Goal: Task Accomplishment & Management: Complete application form

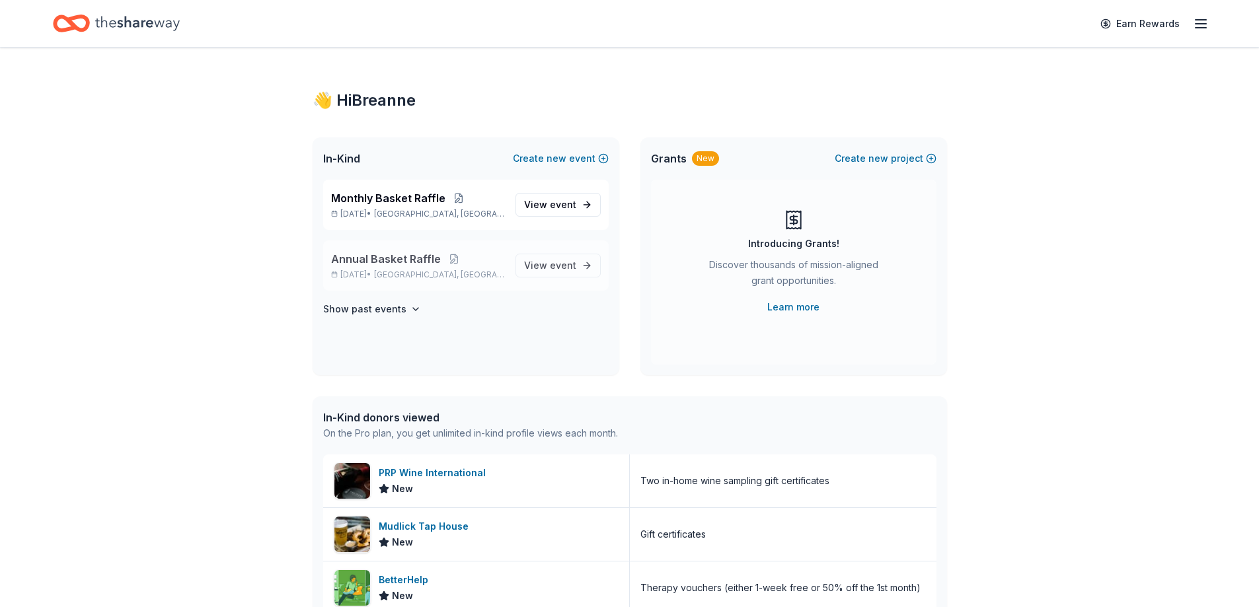
click at [494, 273] on p "[DATE] • [GEOGRAPHIC_DATA], [GEOGRAPHIC_DATA]" at bounding box center [418, 275] width 174 height 11
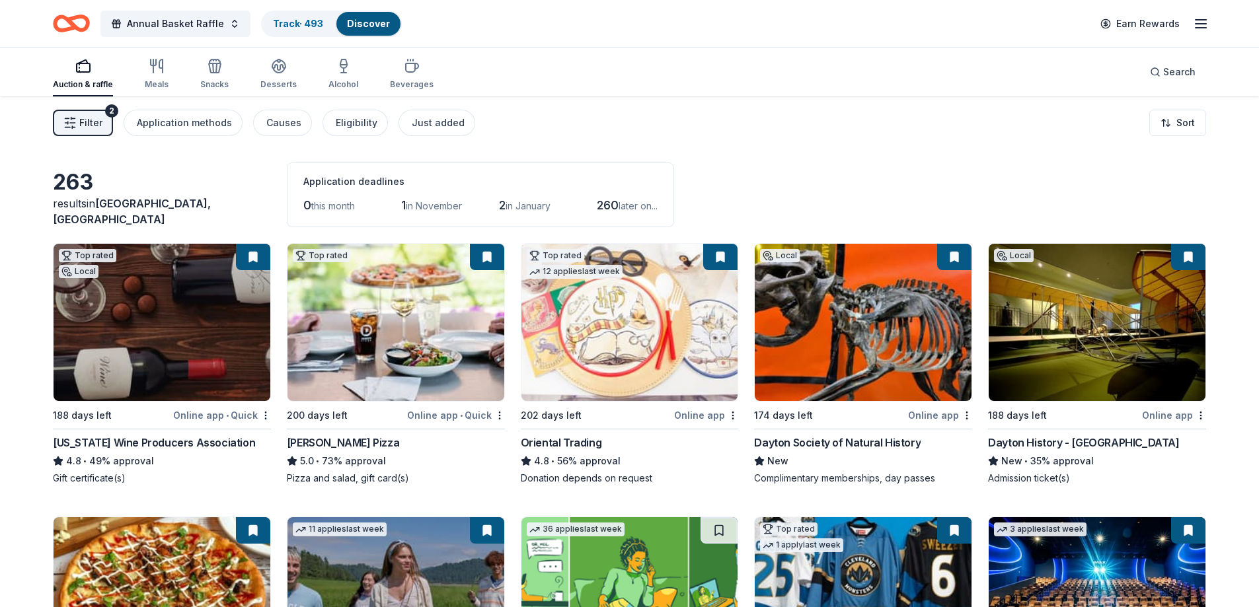
click at [98, 114] on button "Filter 2" at bounding box center [83, 123] width 60 height 26
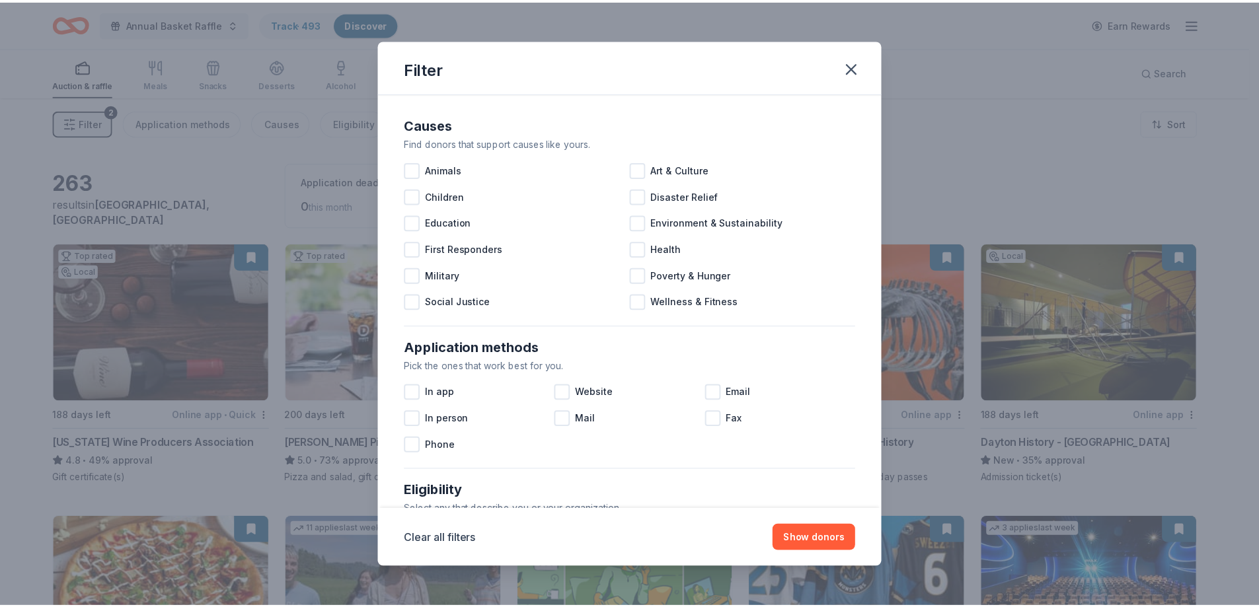
scroll to position [455, 0]
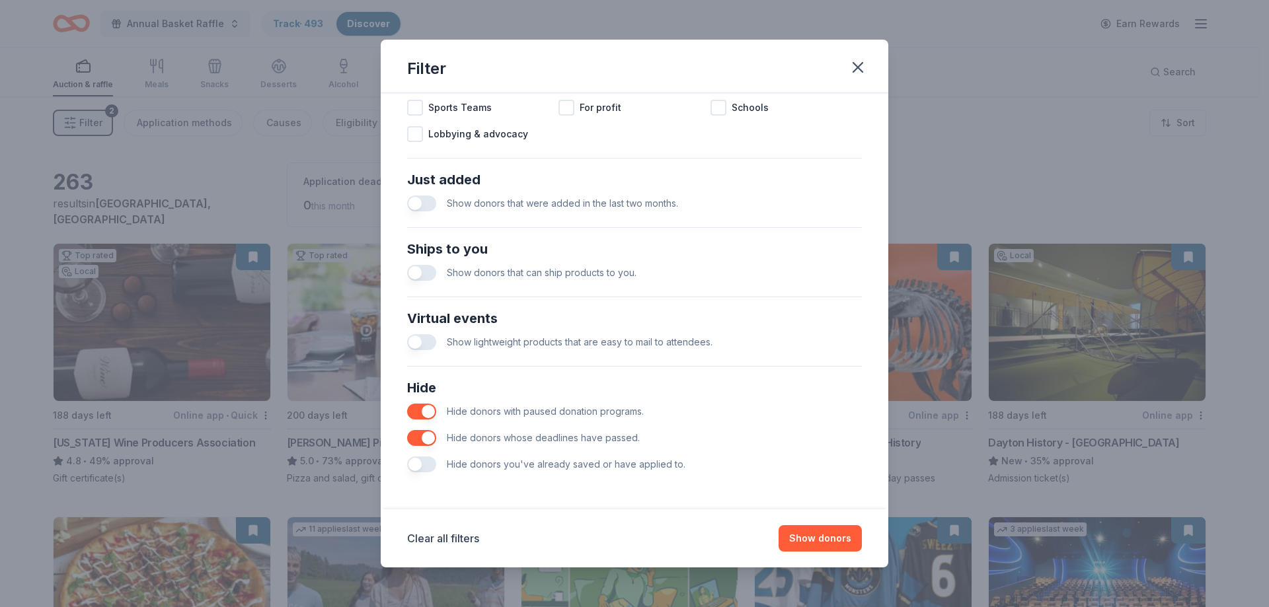
click at [420, 406] on button "button" at bounding box center [421, 412] width 29 height 16
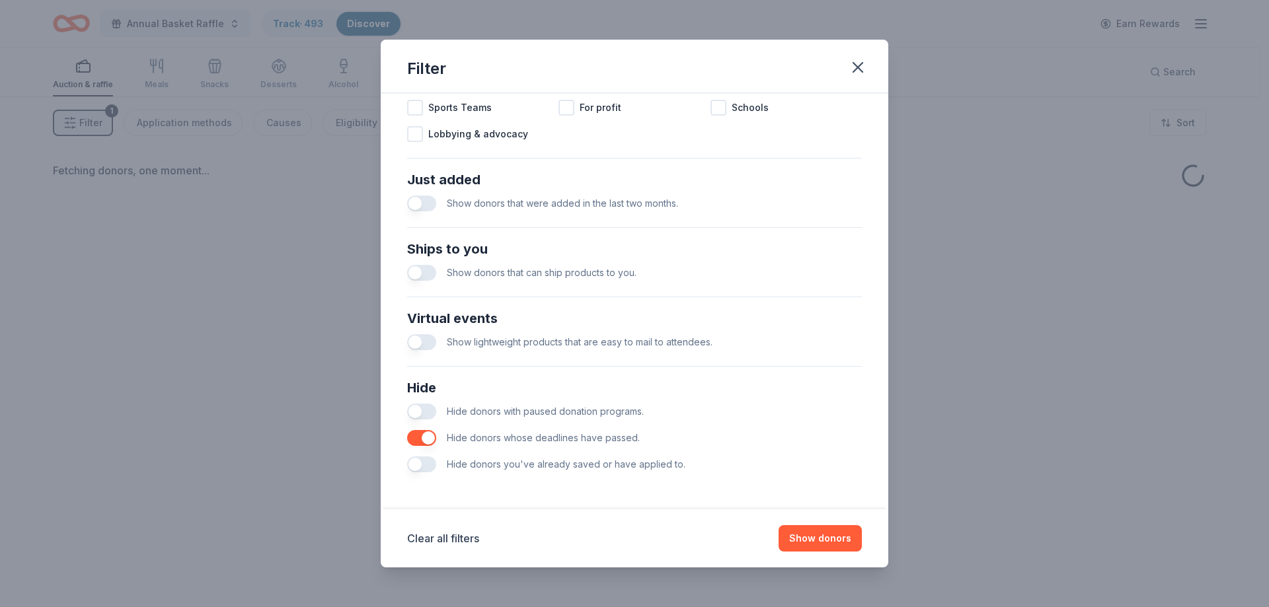
click at [432, 441] on button "button" at bounding box center [421, 438] width 29 height 16
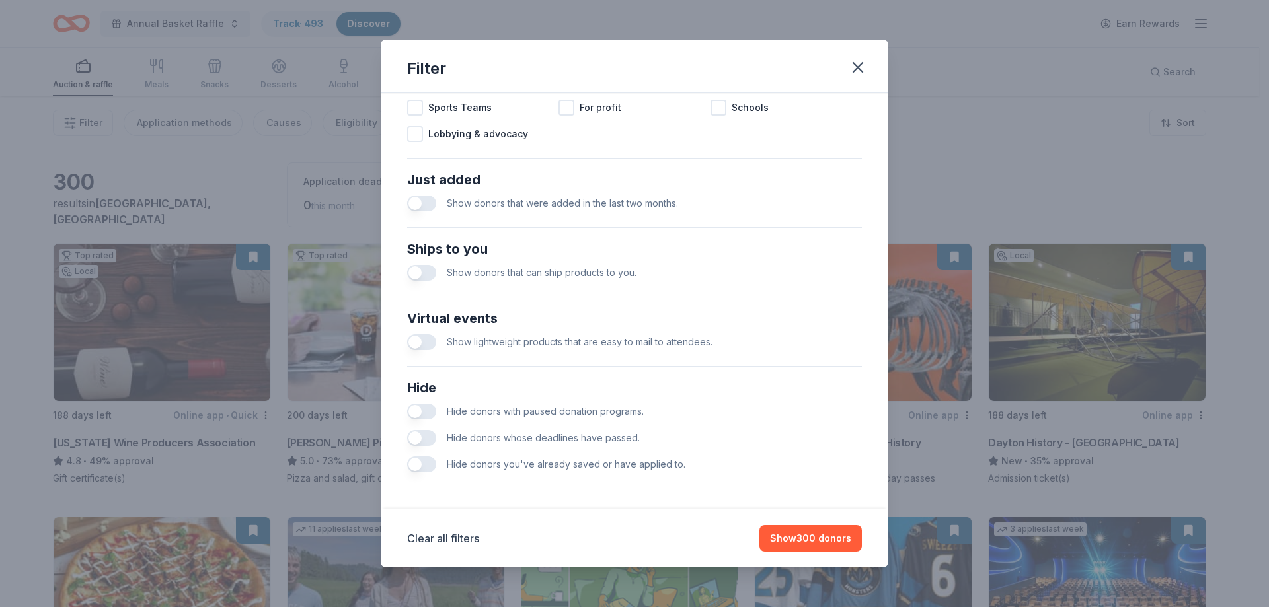
click at [618, 469] on span "Hide donors you've already saved or have applied to." at bounding box center [566, 464] width 239 height 11
click at [428, 462] on button "button" at bounding box center [421, 465] width 29 height 16
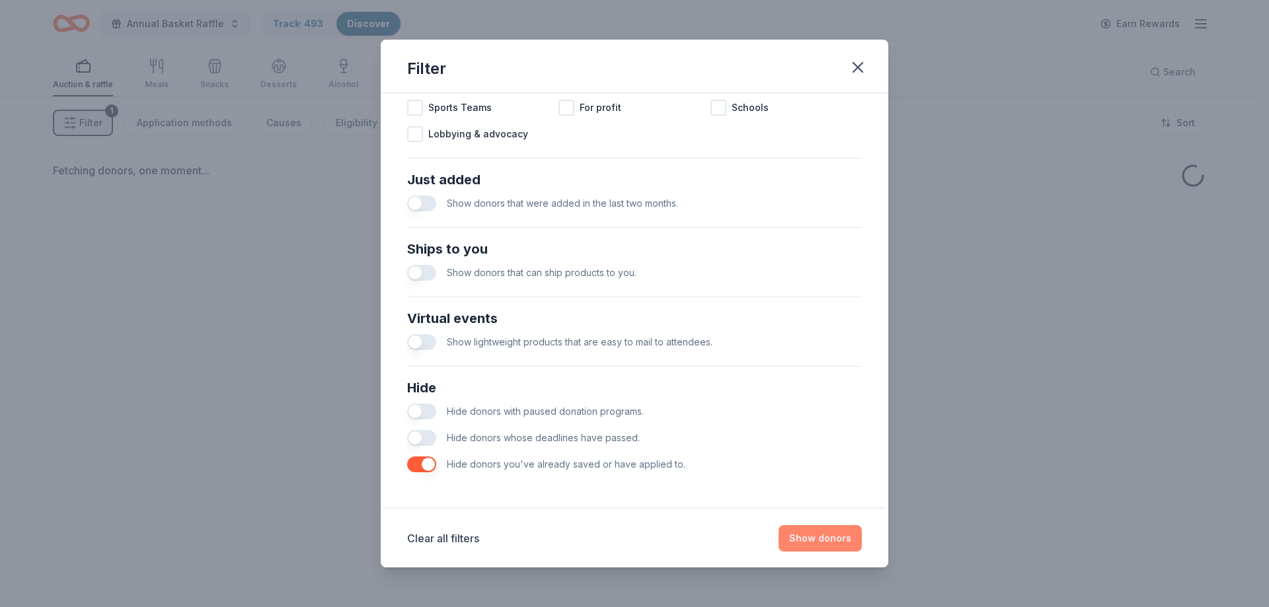
click at [804, 537] on button "Show donors" at bounding box center [820, 539] width 83 height 26
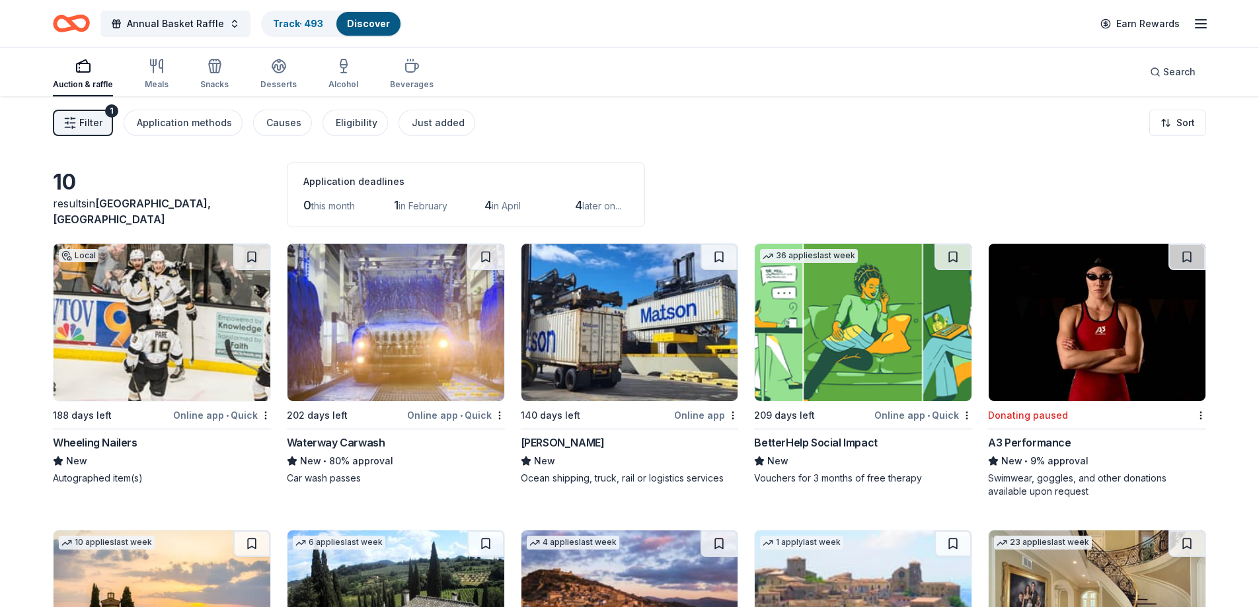
scroll to position [66, 0]
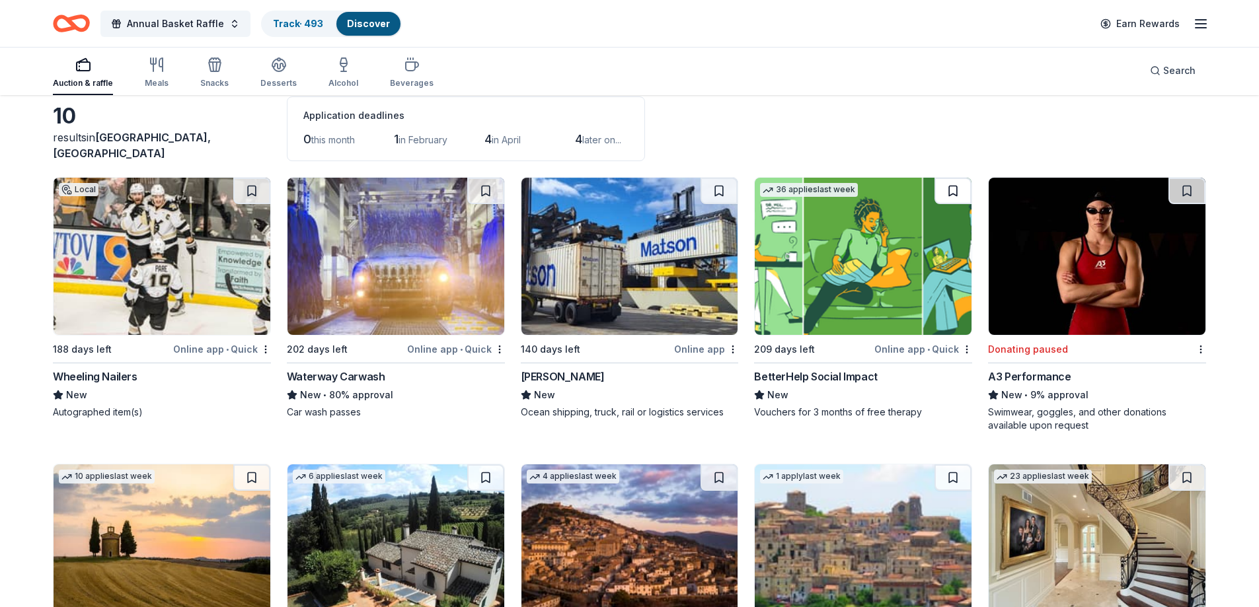
click at [953, 191] on button at bounding box center [953, 191] width 37 height 26
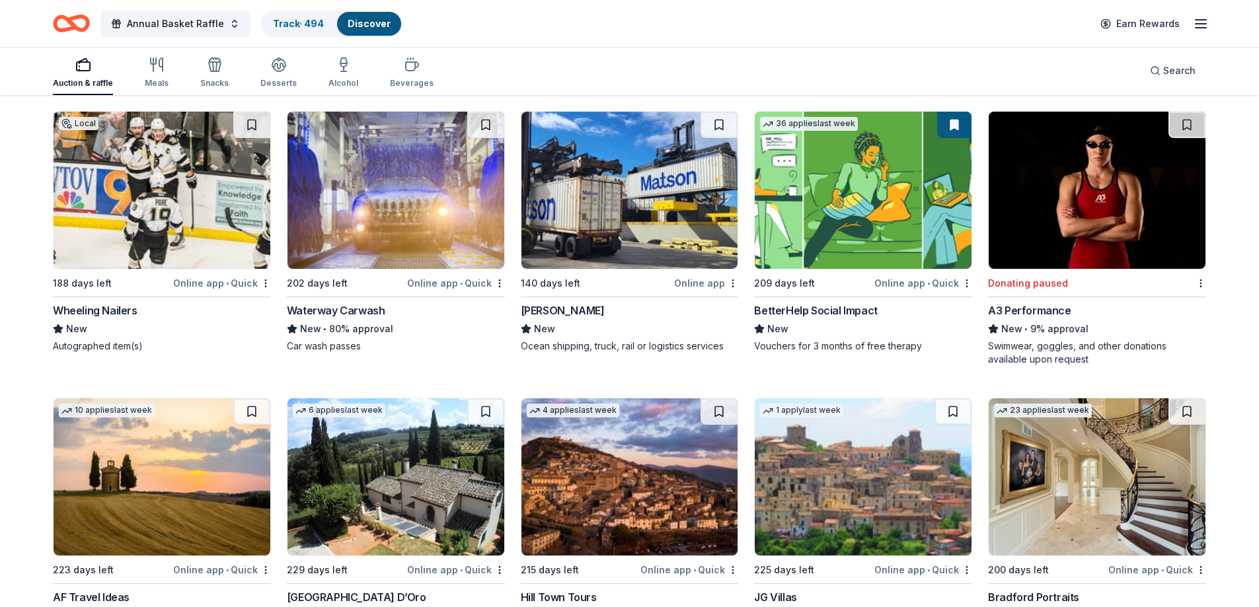
scroll to position [204, 0]
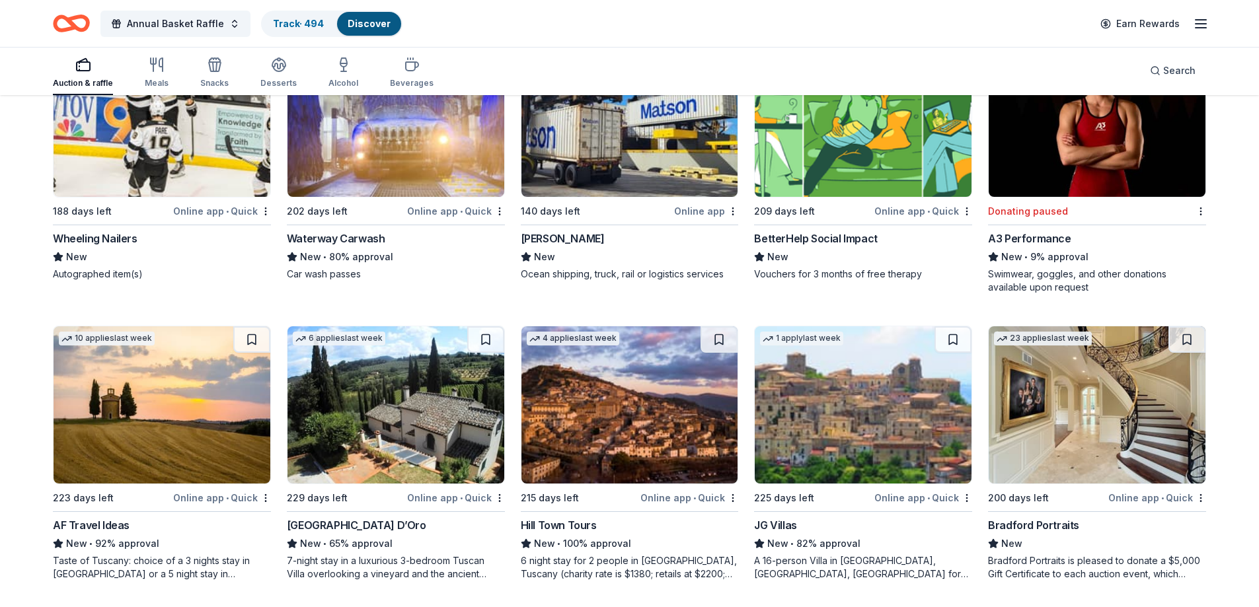
click at [1132, 372] on img at bounding box center [1097, 405] width 217 height 157
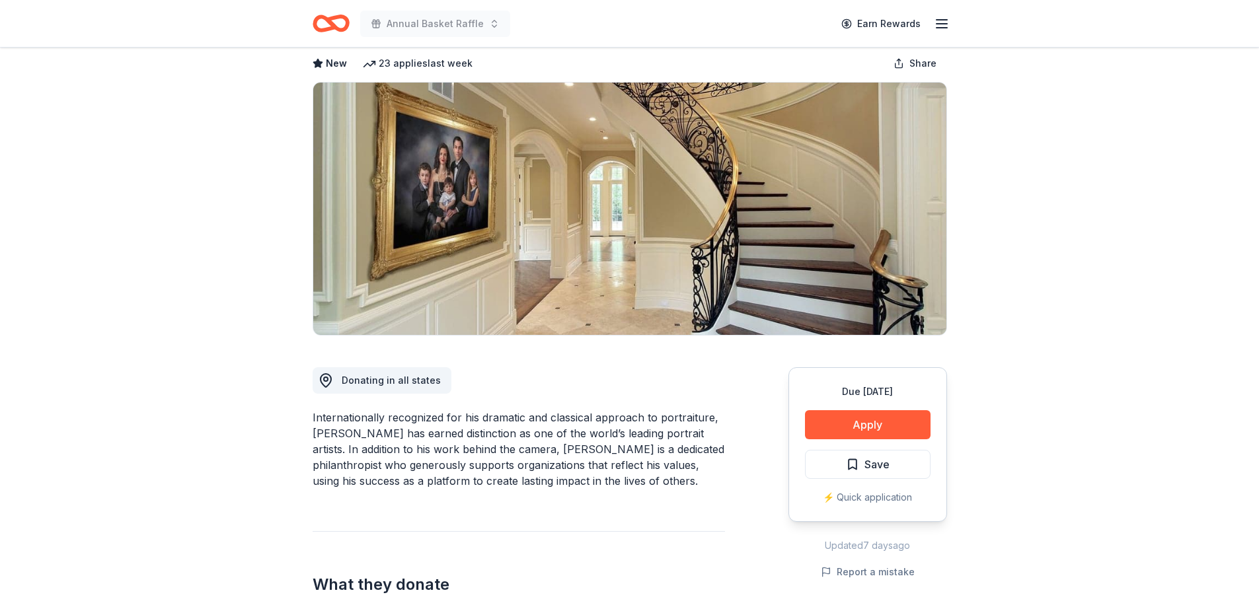
scroll to position [331, 0]
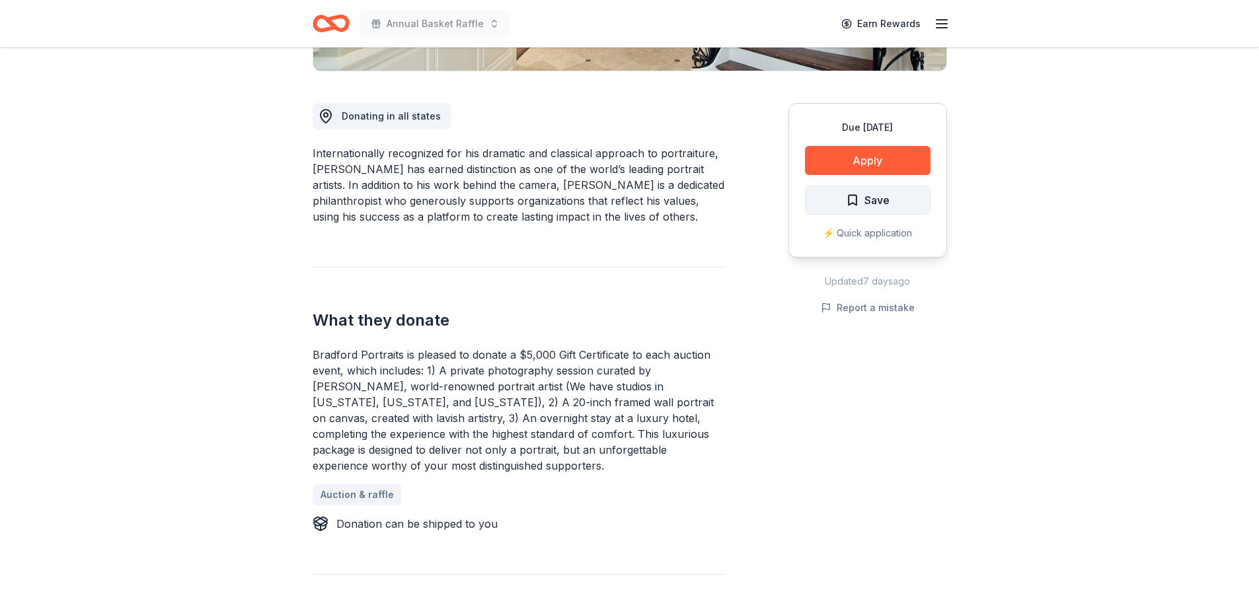
click at [845, 200] on button "Save" at bounding box center [868, 200] width 126 height 29
click at [319, 19] on icon "Home" at bounding box center [325, 23] width 20 height 13
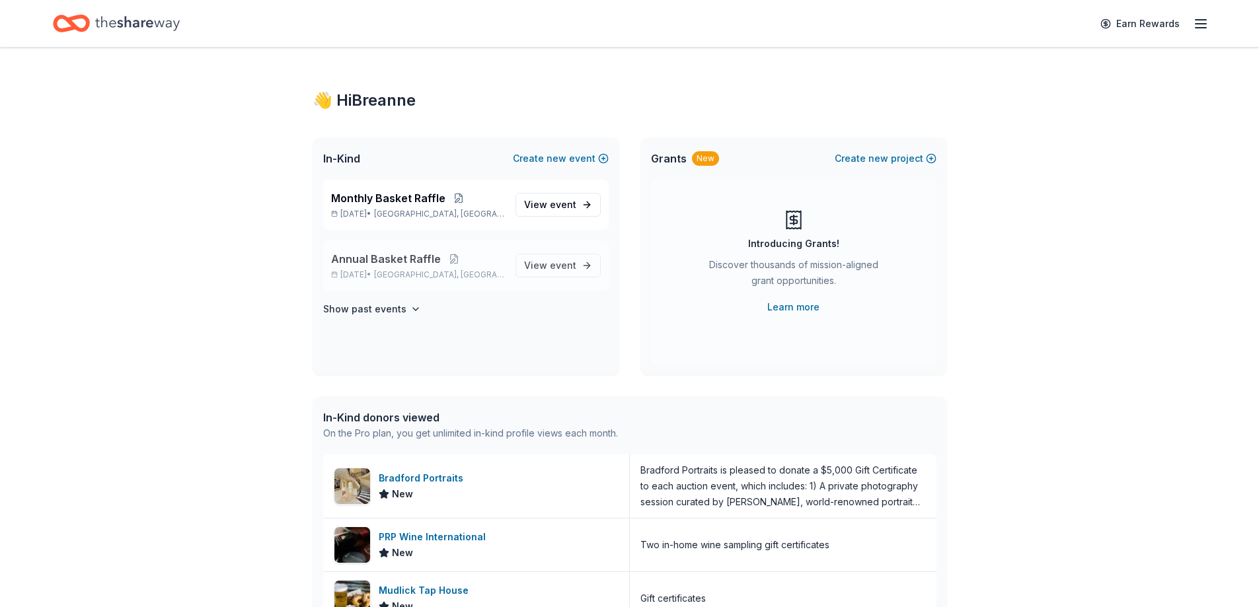
click at [479, 260] on p "Annual Basket Raffle" at bounding box center [418, 259] width 174 height 16
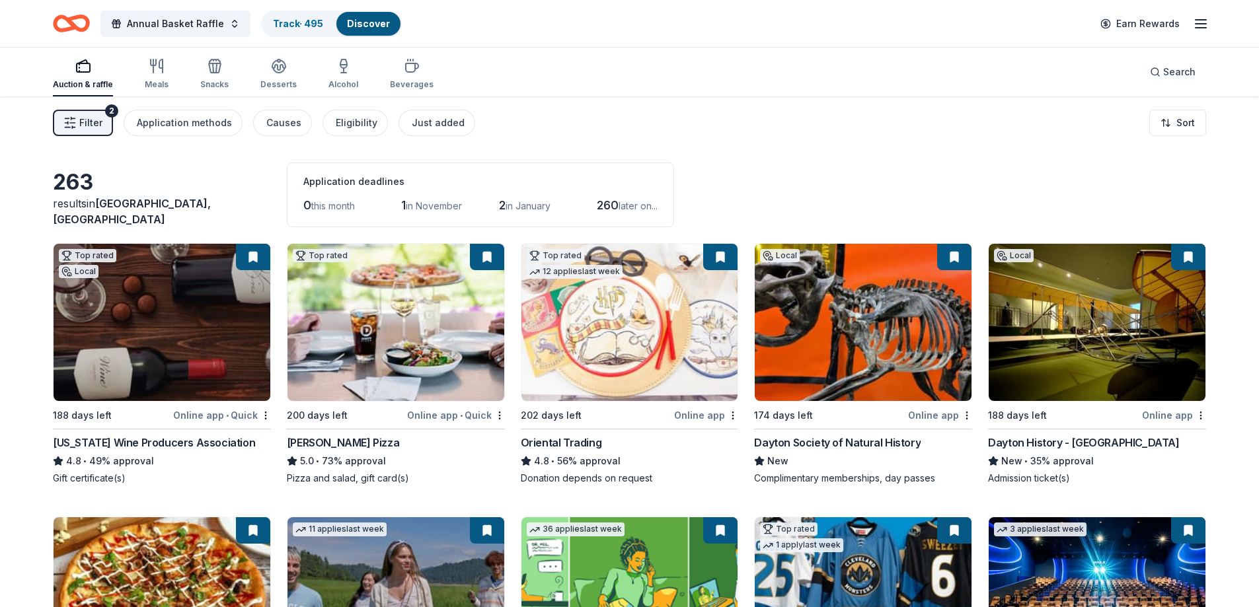
click at [95, 108] on div "Filter 2 Application methods Causes Eligibility Just added Sort" at bounding box center [629, 123] width 1259 height 53
click at [95, 113] on button "Filter 2" at bounding box center [83, 123] width 60 height 26
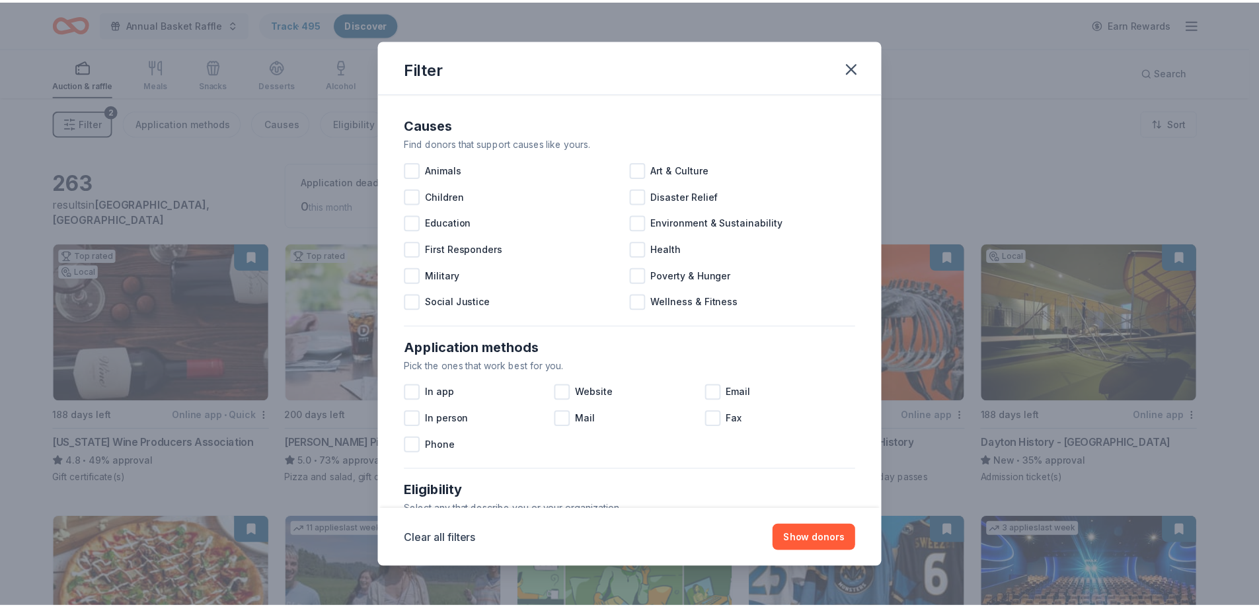
scroll to position [455, 0]
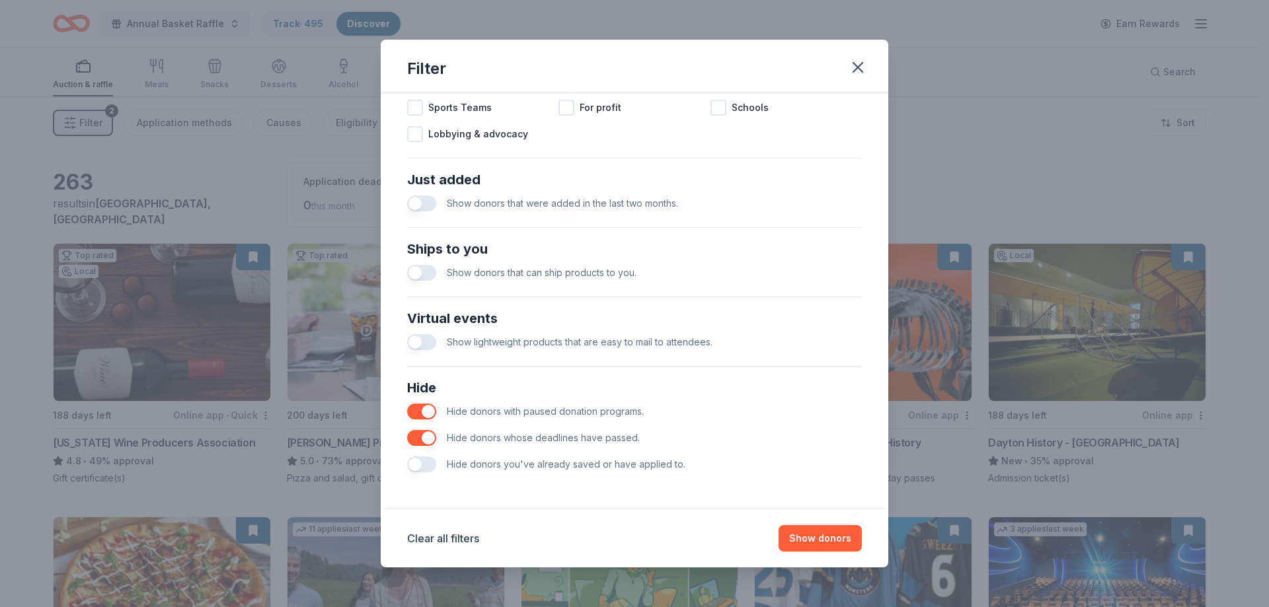
click at [429, 407] on button "button" at bounding box center [421, 412] width 29 height 16
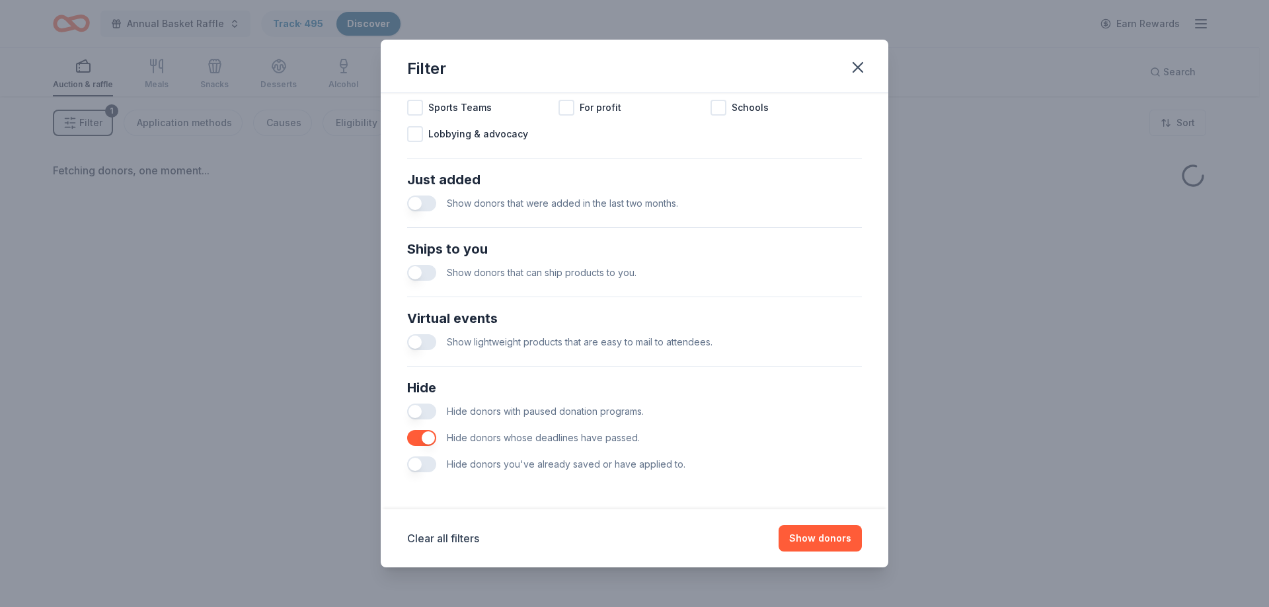
click at [422, 435] on button "button" at bounding box center [421, 438] width 29 height 16
click at [420, 459] on button "button" at bounding box center [421, 465] width 29 height 16
click at [842, 533] on button "Show donors" at bounding box center [820, 539] width 83 height 26
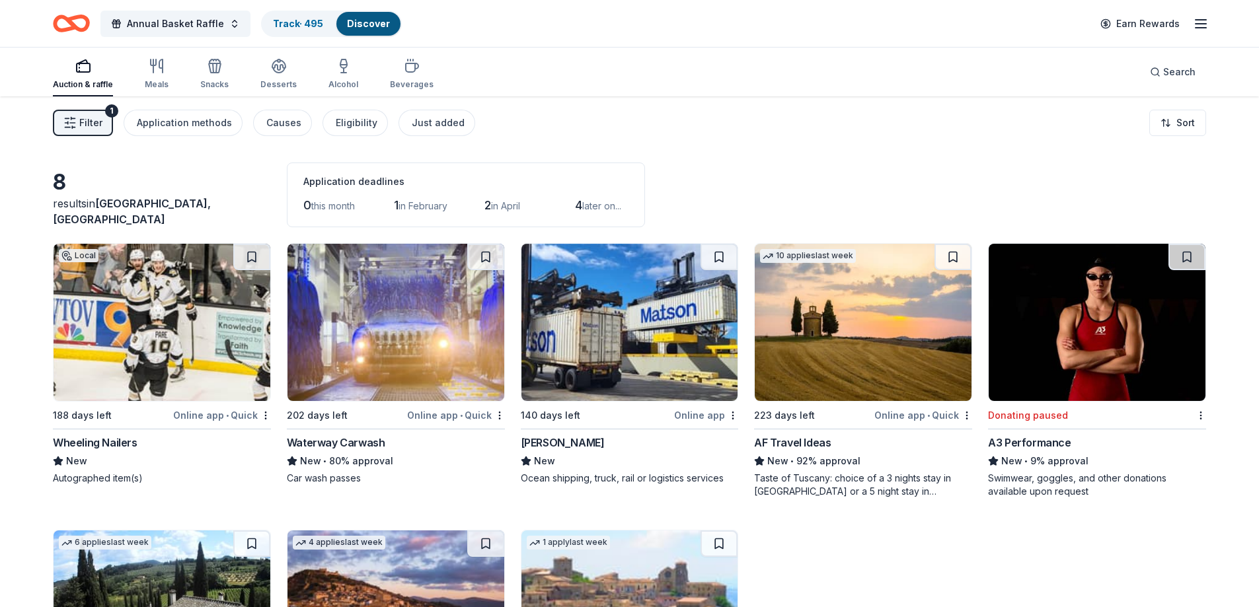
click at [73, 126] on icon "button" at bounding box center [69, 122] width 13 height 13
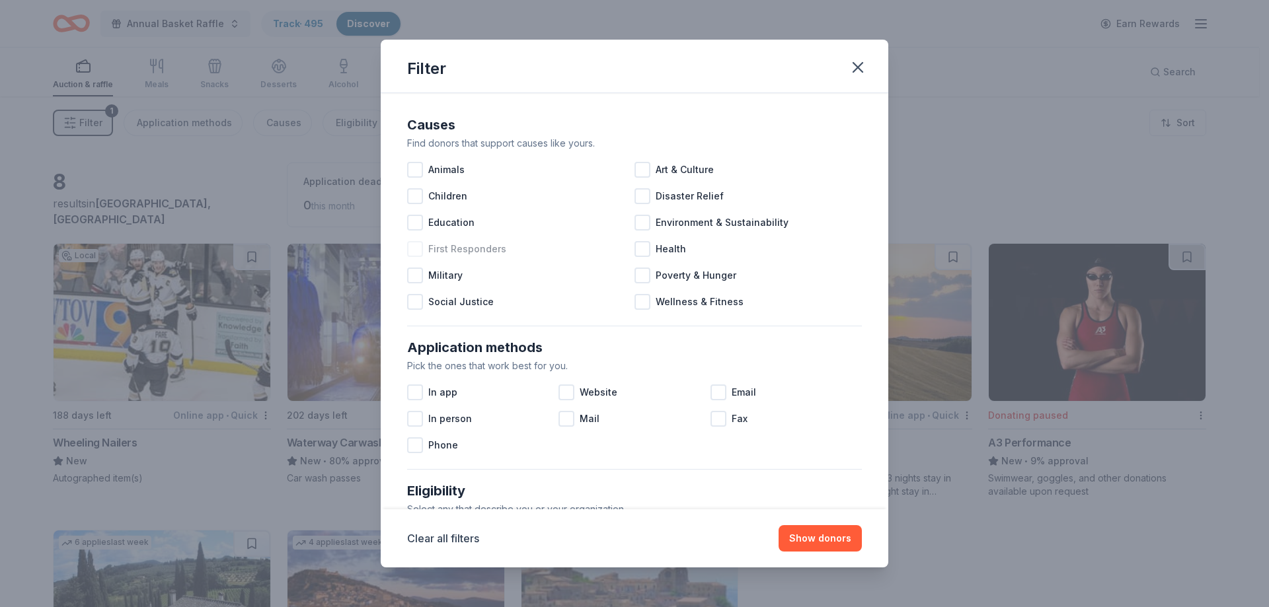
click at [412, 251] on div at bounding box center [415, 249] width 16 height 16
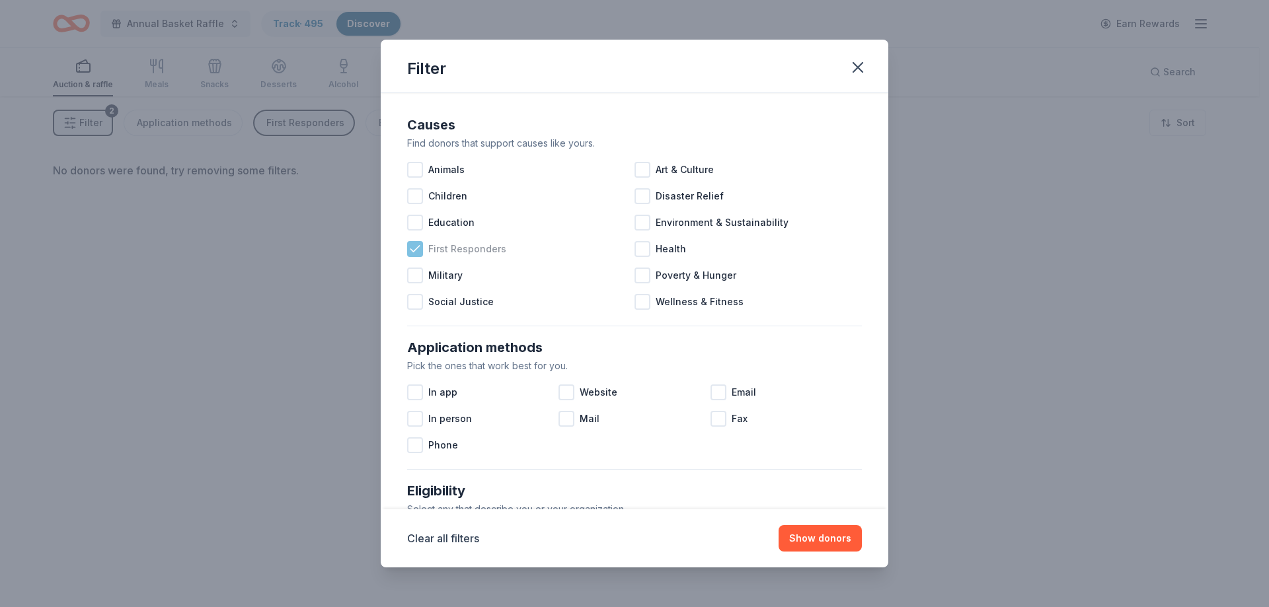
click at [412, 251] on icon at bounding box center [415, 249] width 9 height 6
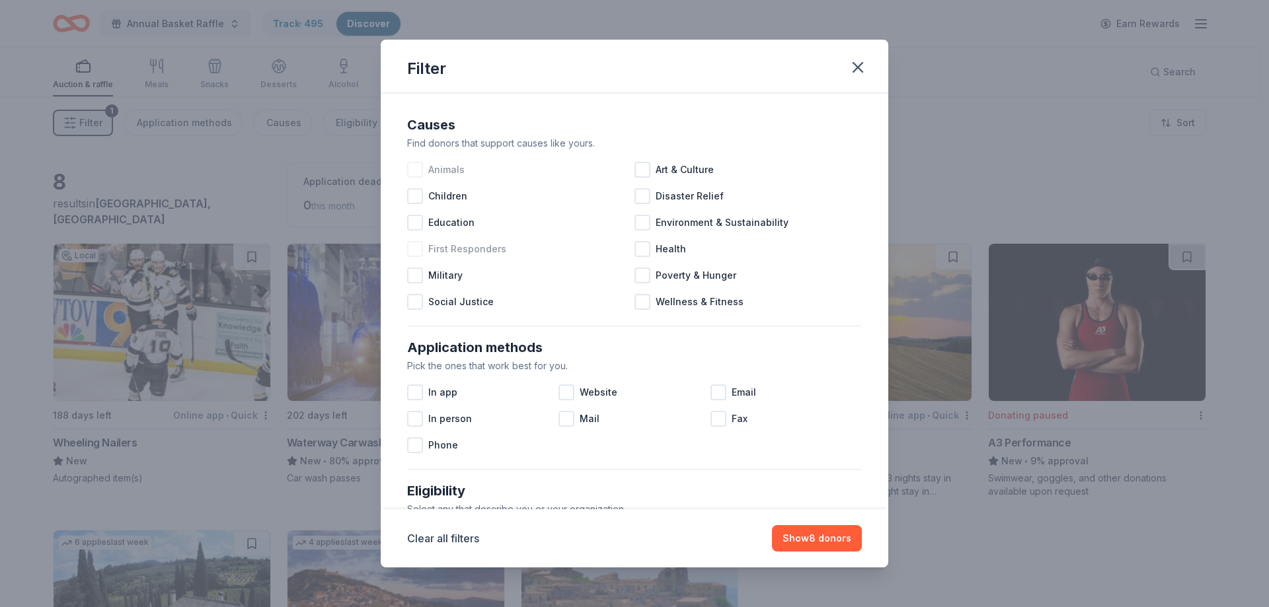
click at [421, 168] on div at bounding box center [415, 170] width 16 height 16
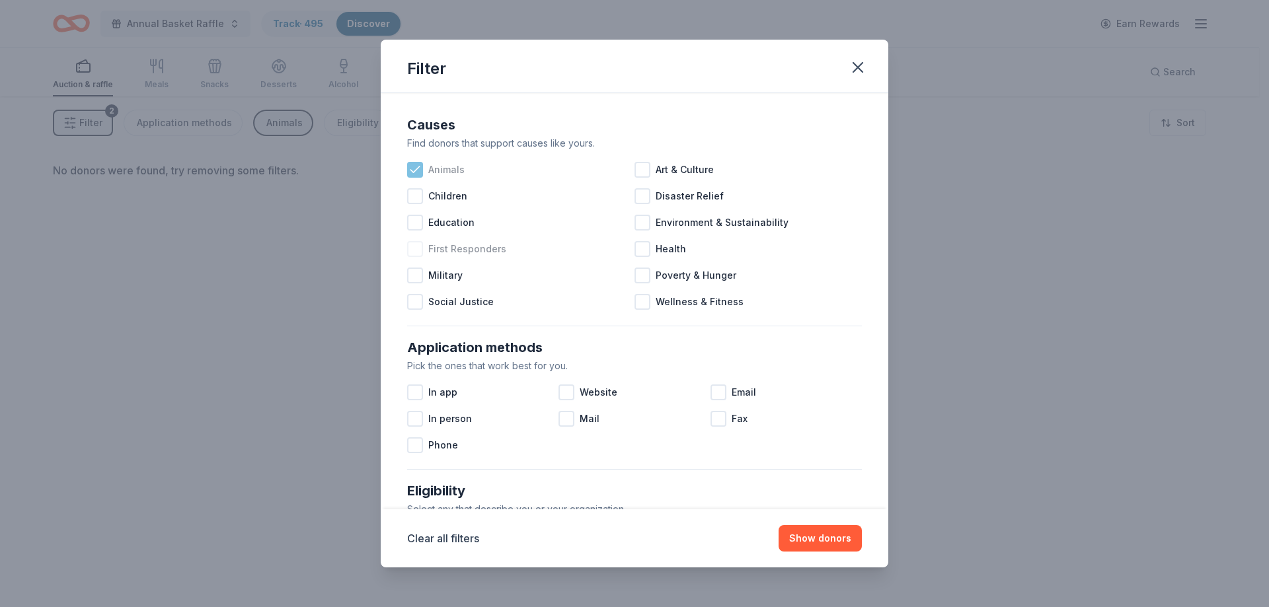
click at [416, 169] on icon at bounding box center [415, 170] width 9 height 6
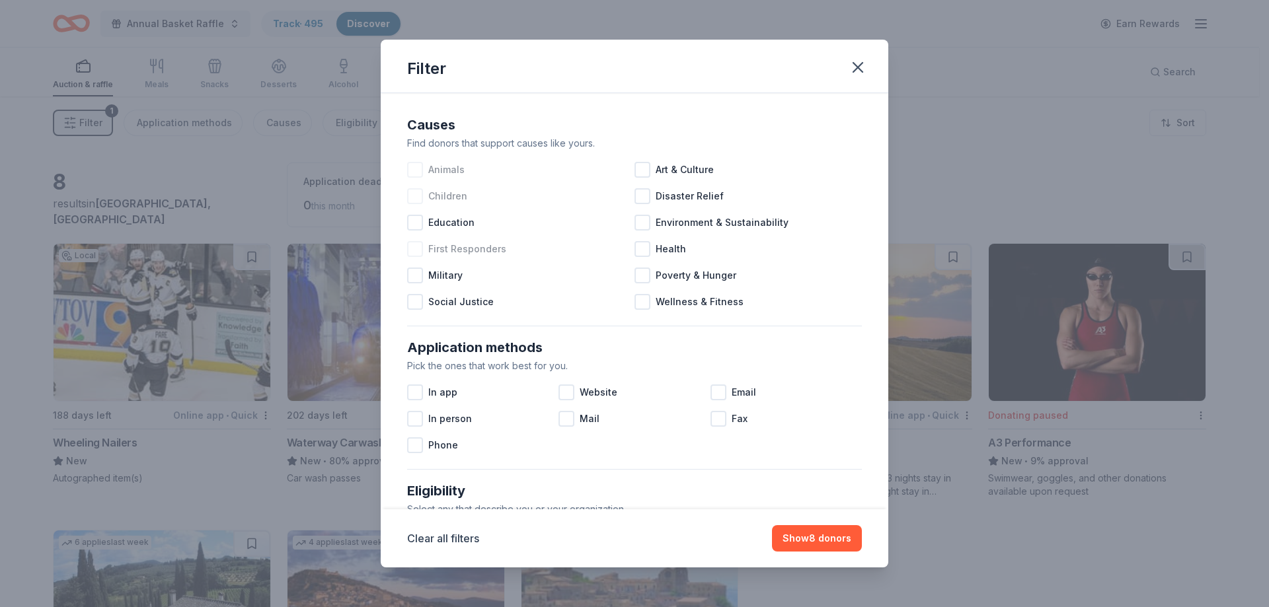
click at [416, 197] on div at bounding box center [415, 196] width 16 height 16
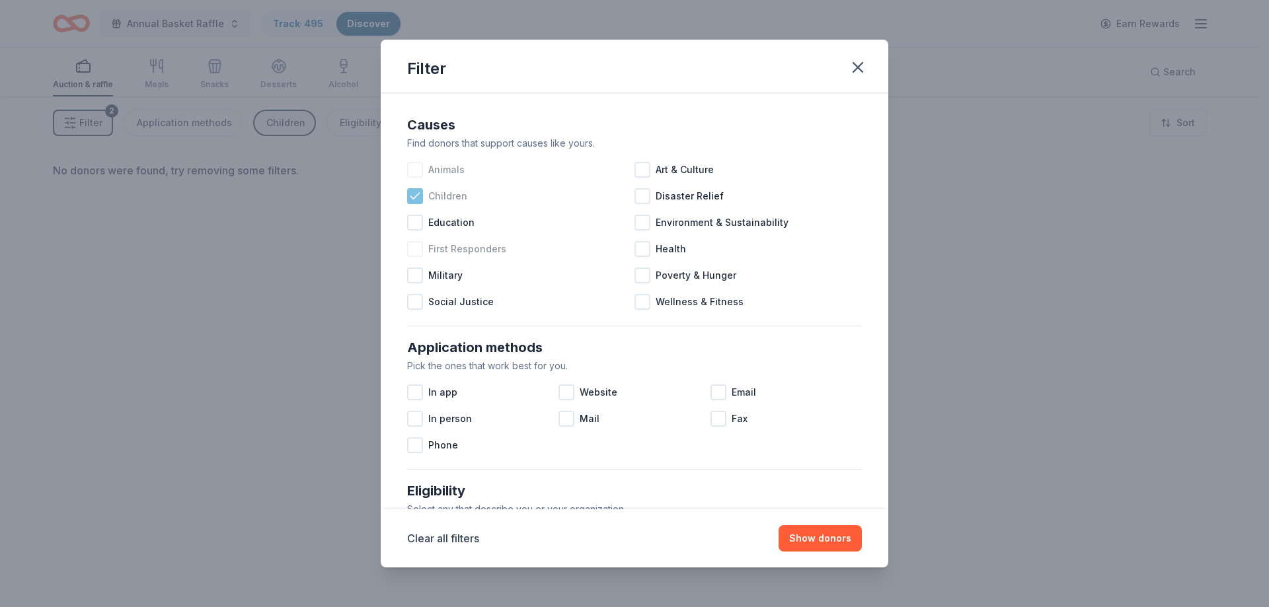
click at [416, 197] on icon at bounding box center [415, 196] width 9 height 6
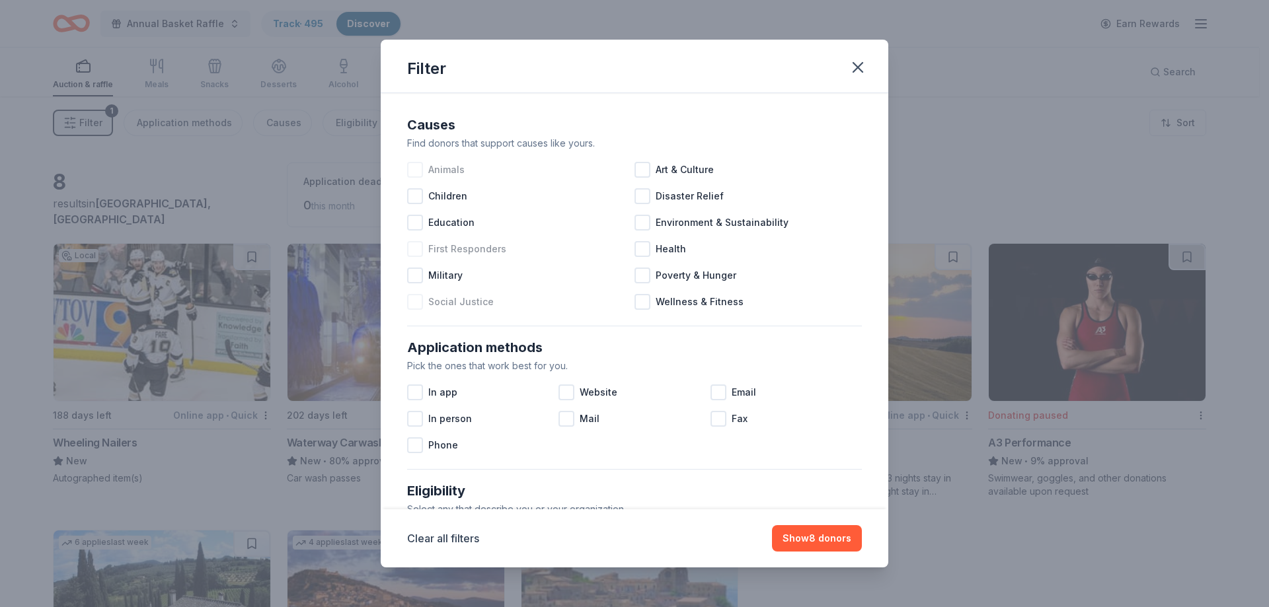
click at [426, 311] on div "Social Justice" at bounding box center [520, 302] width 227 height 26
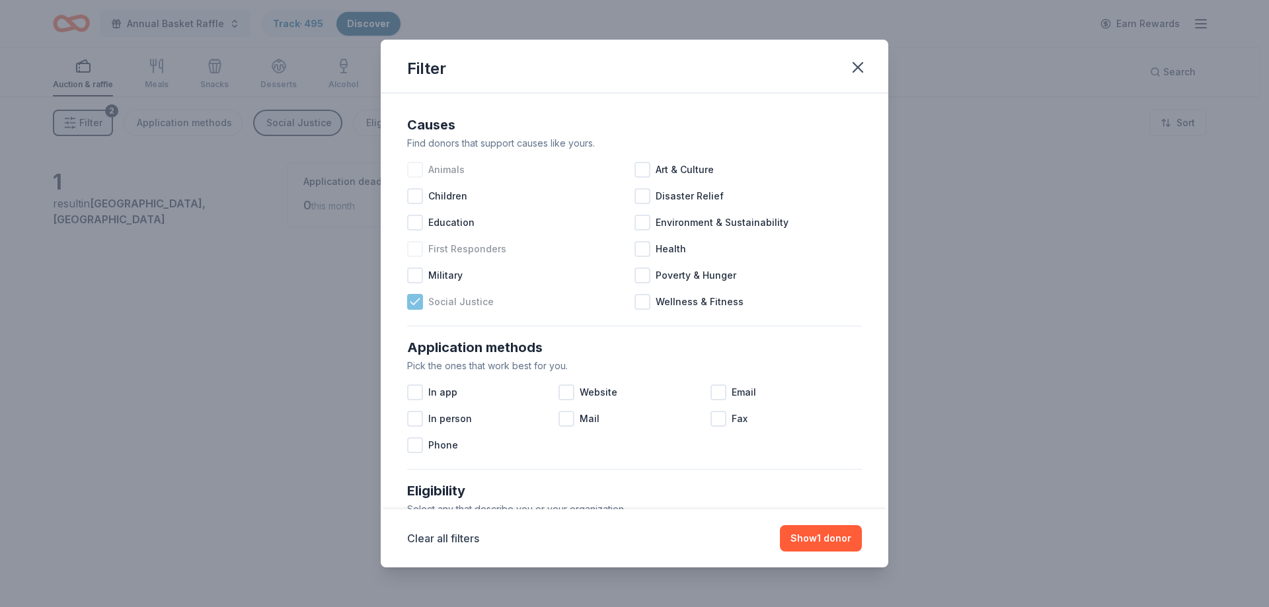
click at [415, 305] on icon at bounding box center [415, 301] width 13 height 13
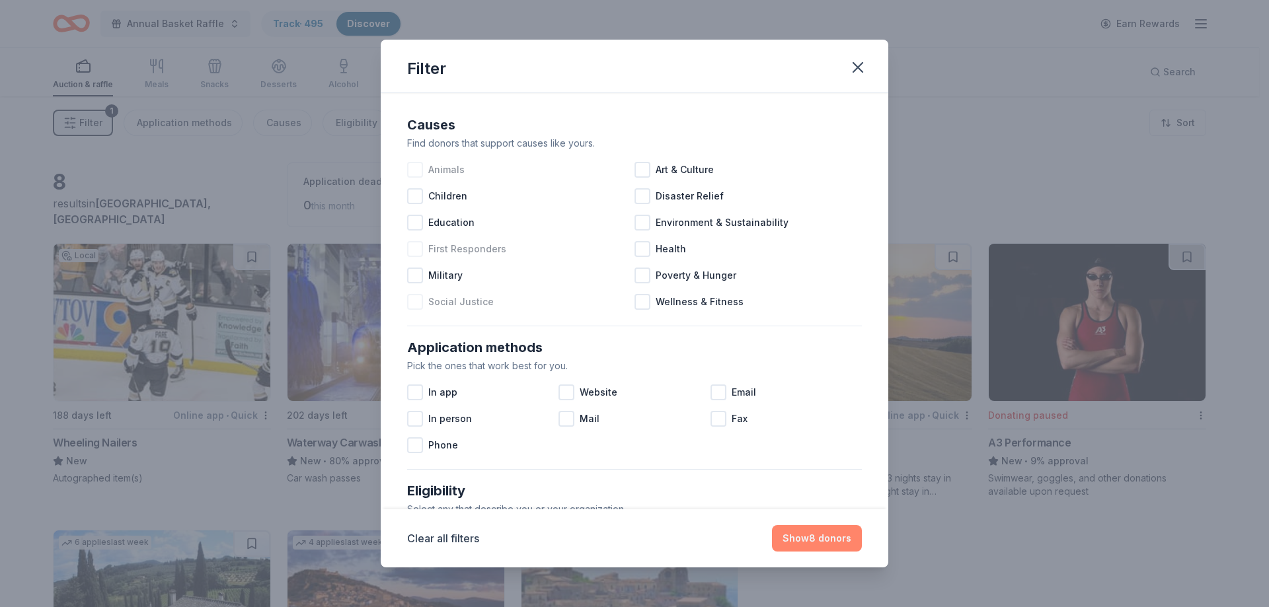
click at [828, 543] on button "Show 8 donors" at bounding box center [817, 539] width 90 height 26
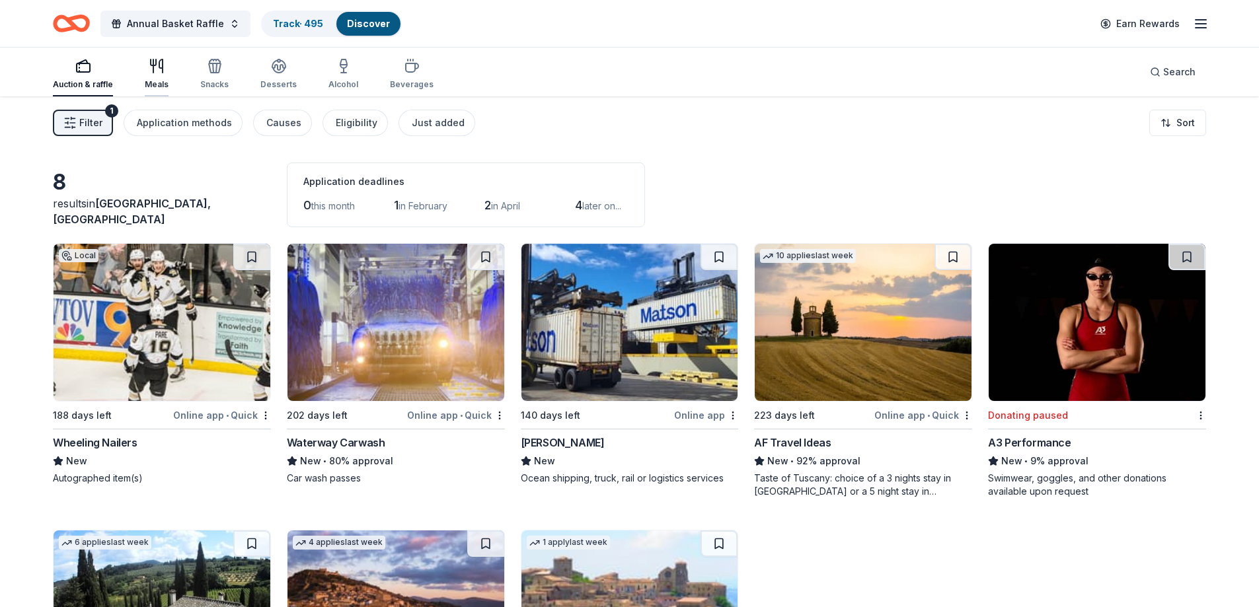
click at [156, 70] on icon "button" at bounding box center [157, 66] width 16 height 16
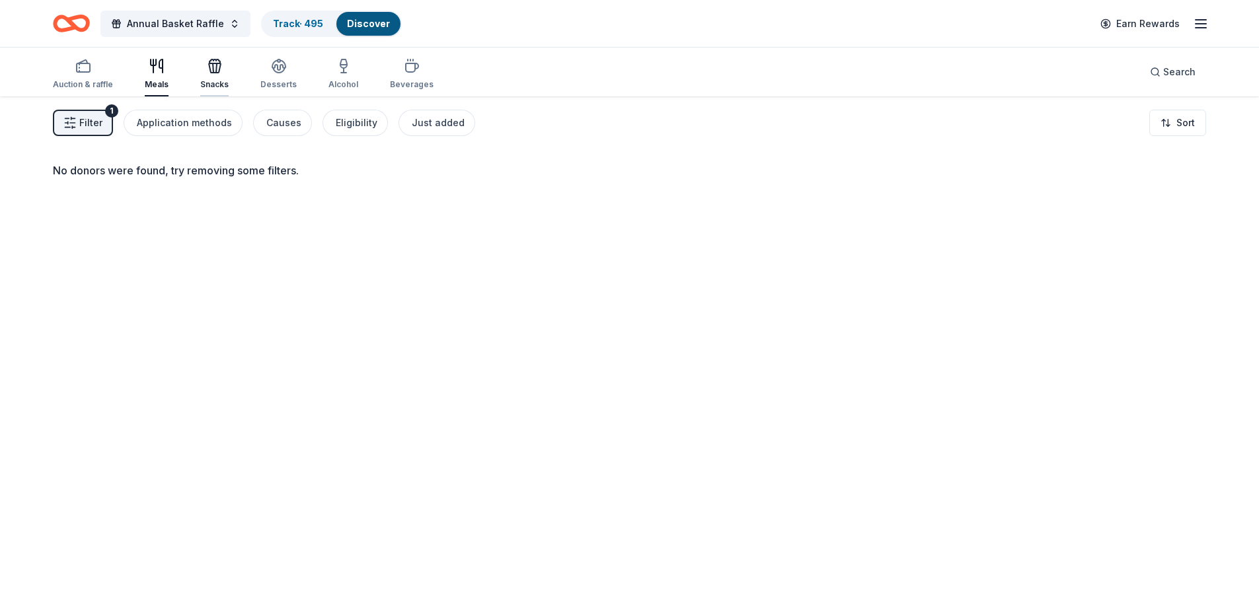
click at [213, 71] on icon "button" at bounding box center [215, 66] width 16 height 16
click at [280, 72] on icon "button" at bounding box center [279, 66] width 16 height 16
click at [329, 68] on div "button" at bounding box center [344, 66] width 30 height 16
click at [406, 72] on icon "button" at bounding box center [412, 67] width 13 height 9
click at [102, 76] on div "Auction & raffle" at bounding box center [83, 74] width 60 height 32
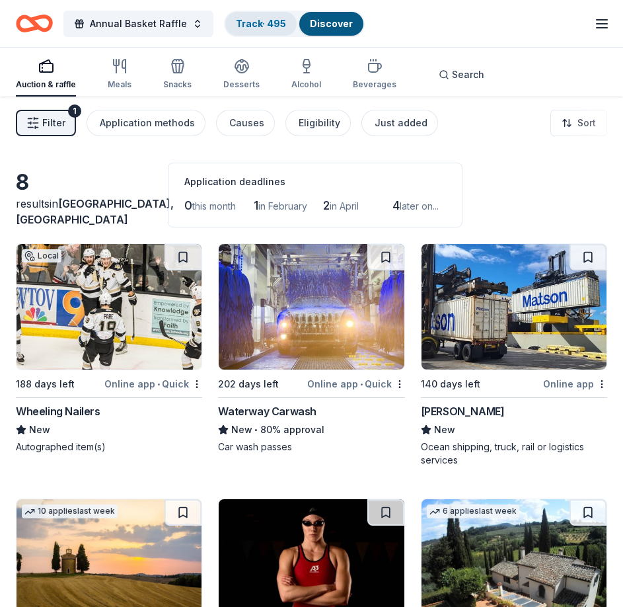
click at [254, 20] on link "Track · 495" at bounding box center [261, 23] width 50 height 11
click at [256, 20] on div "Track · 495" at bounding box center [260, 24] width 71 height 24
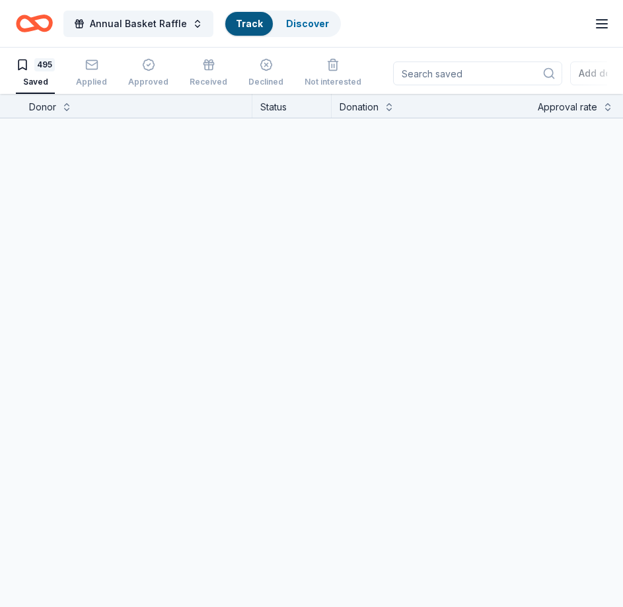
scroll to position [1, 0]
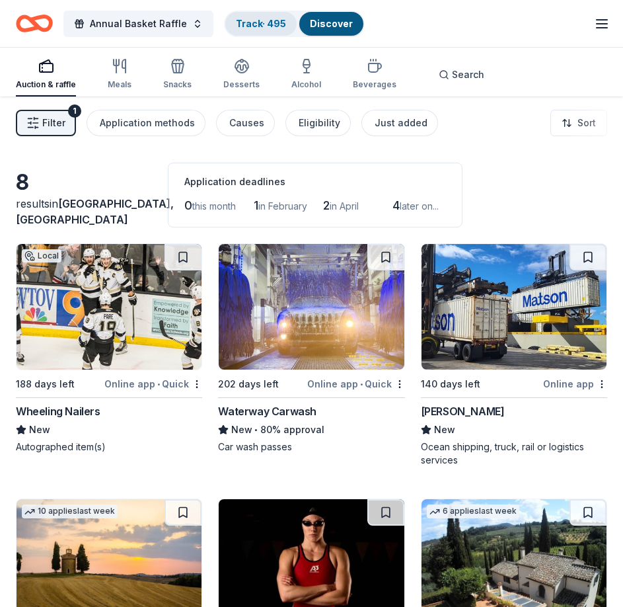
click at [268, 24] on link "Track · 495" at bounding box center [261, 23] width 50 height 11
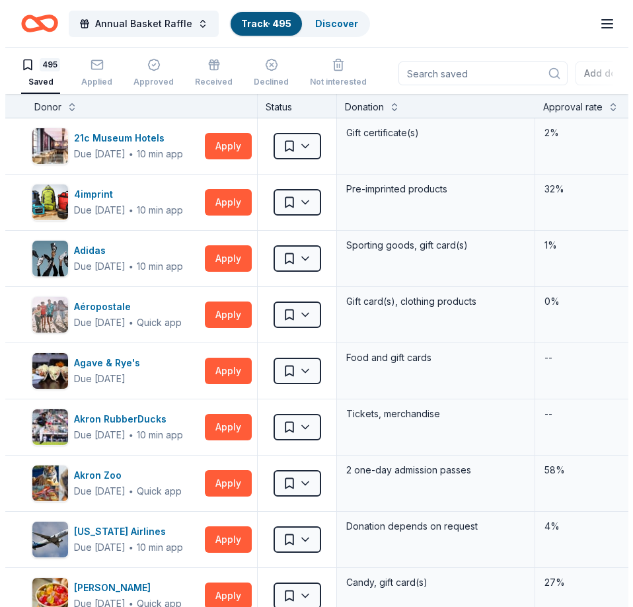
scroll to position [1, 0]
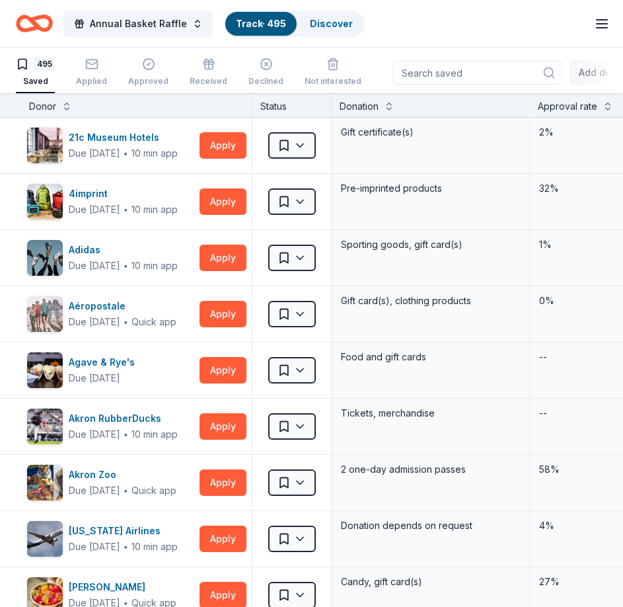
click at [576, 75] on button "Add donor" at bounding box center [602, 73] width 65 height 24
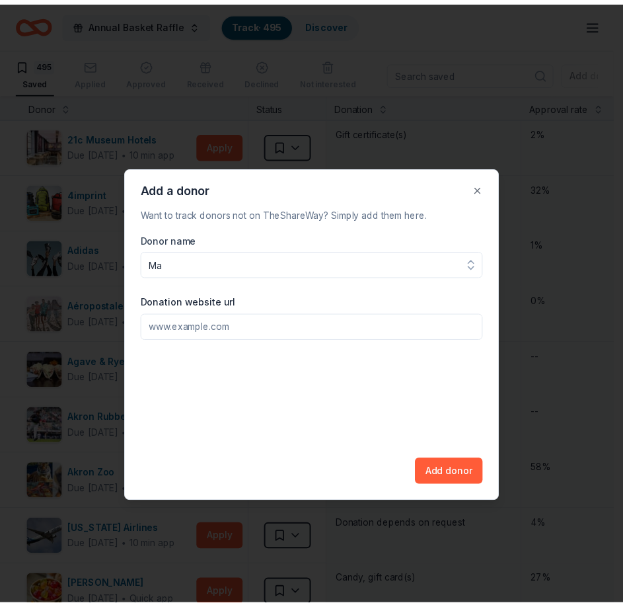
scroll to position [0, 0]
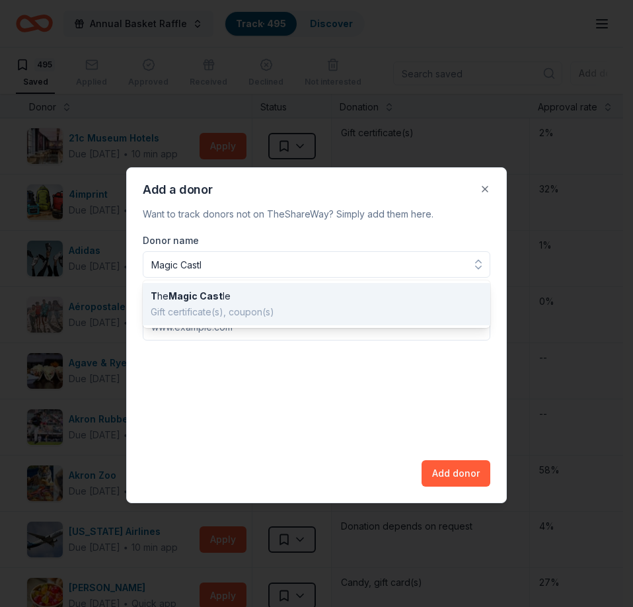
type input "[GEOGRAPHIC_DATA]"
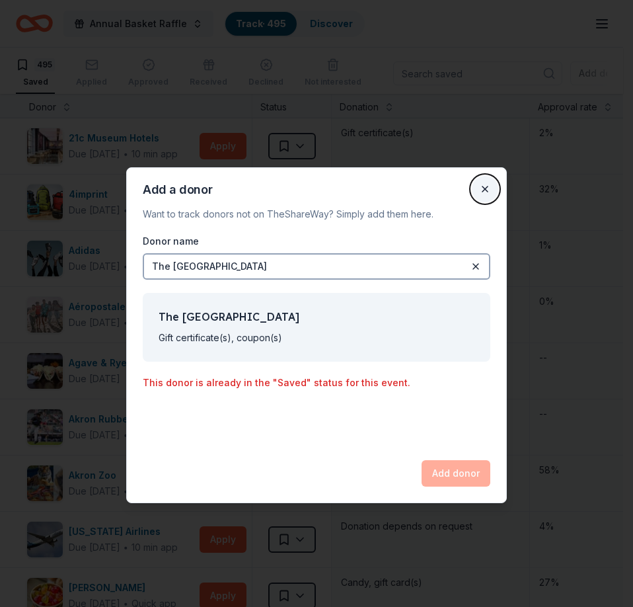
click at [482, 185] on button "Close" at bounding box center [485, 189] width 26 height 26
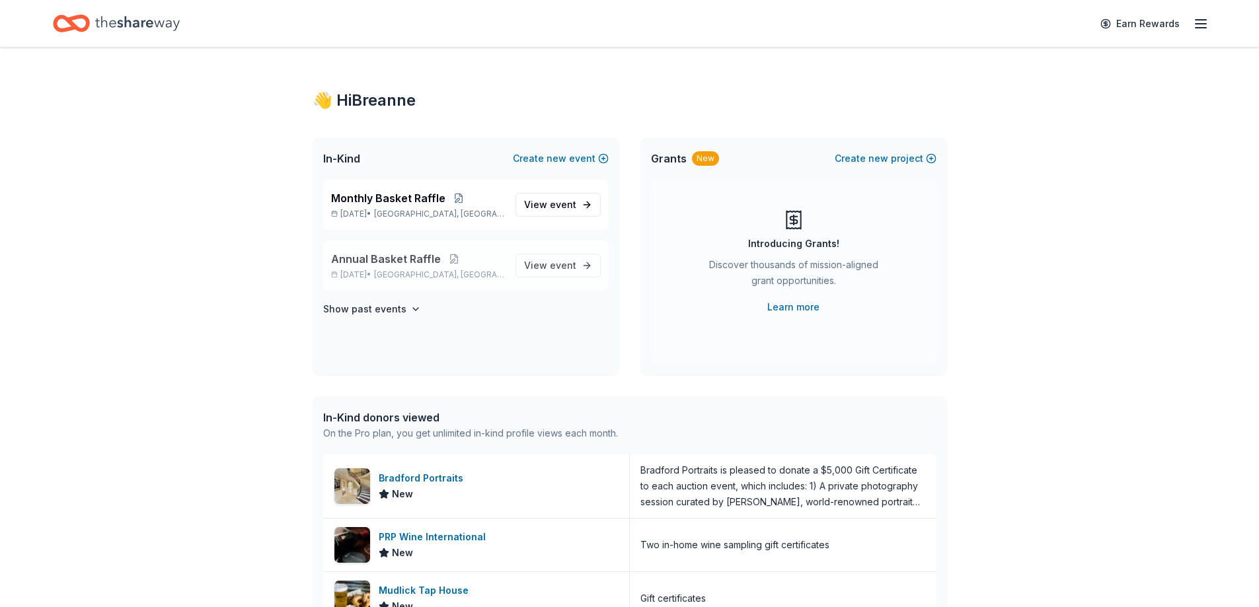
click at [465, 263] on p "Annual Basket Raffle" at bounding box center [418, 259] width 174 height 16
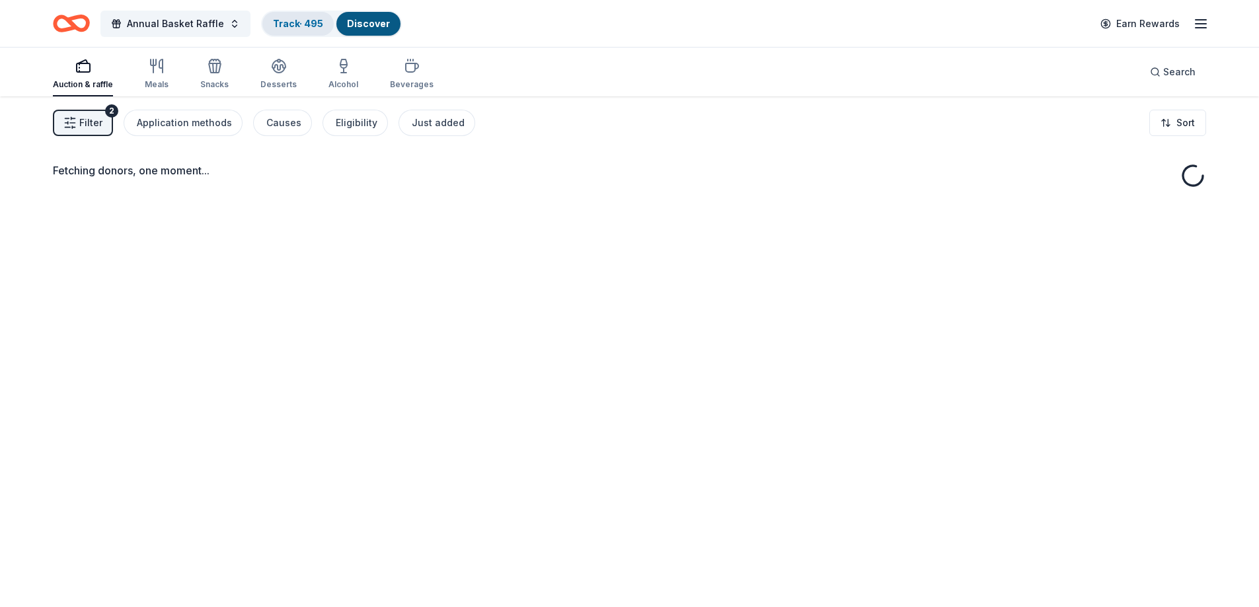
click at [298, 22] on link "Track · 495" at bounding box center [298, 23] width 50 height 11
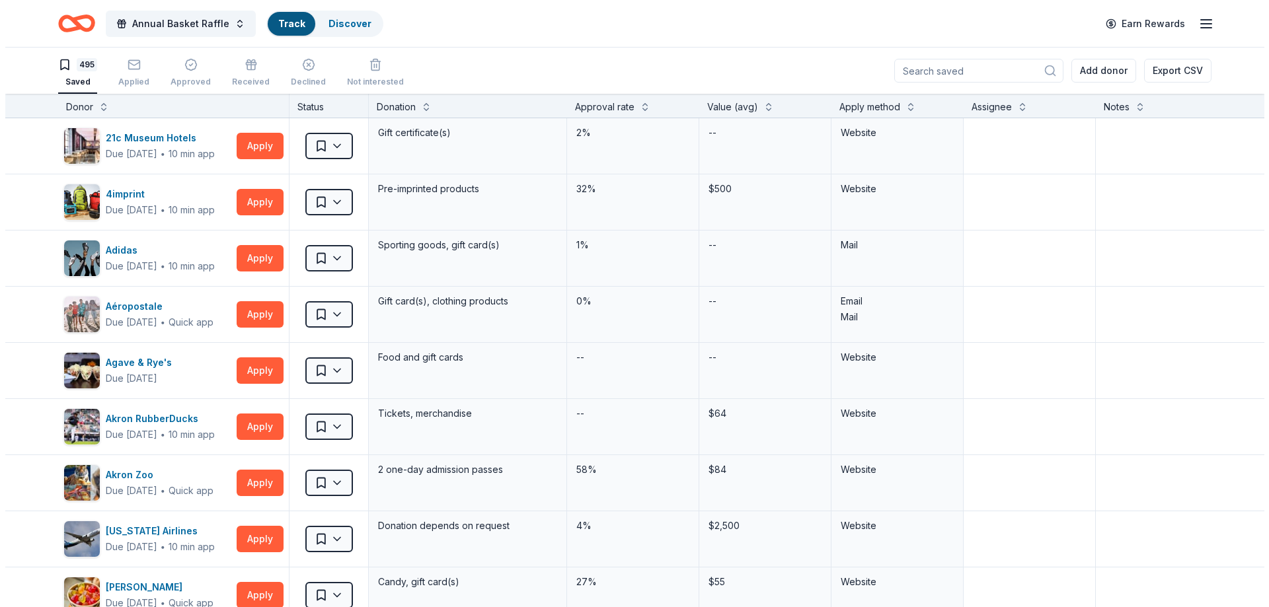
scroll to position [1, 0]
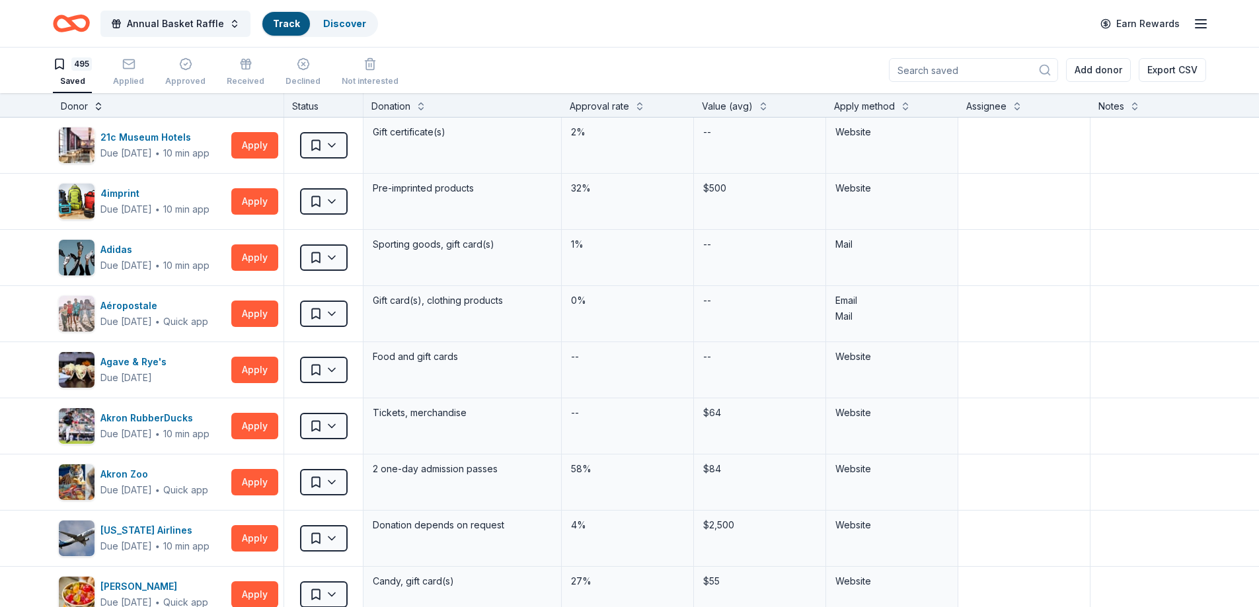
click at [98, 108] on button at bounding box center [98, 104] width 11 height 13
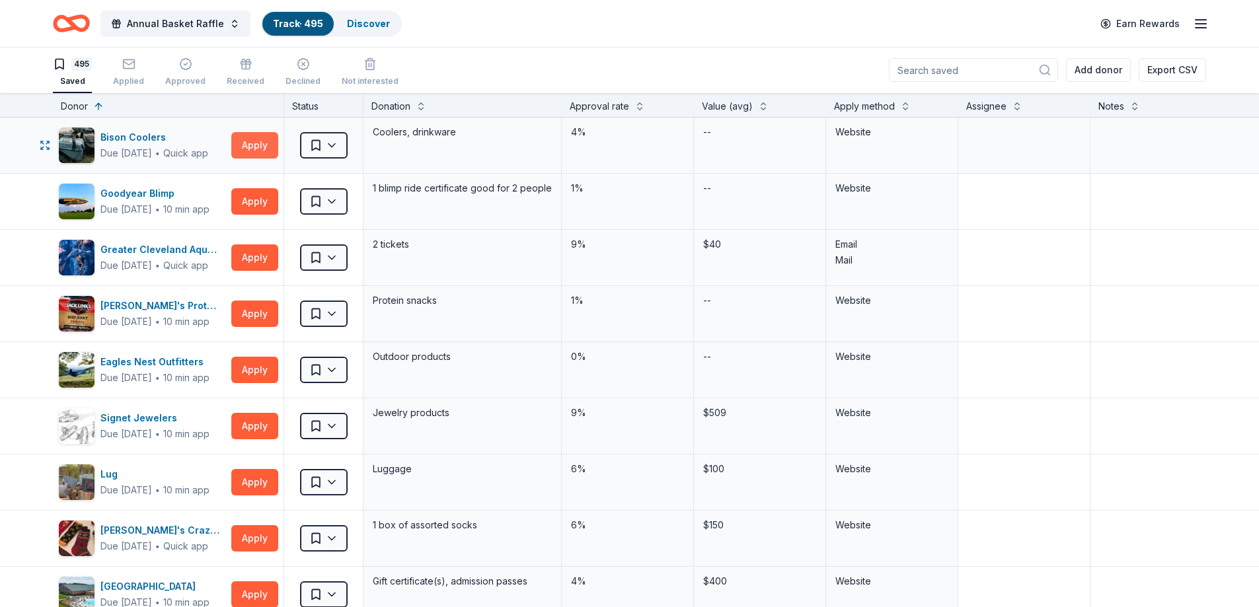
click at [258, 146] on button "Apply" at bounding box center [254, 145] width 47 height 26
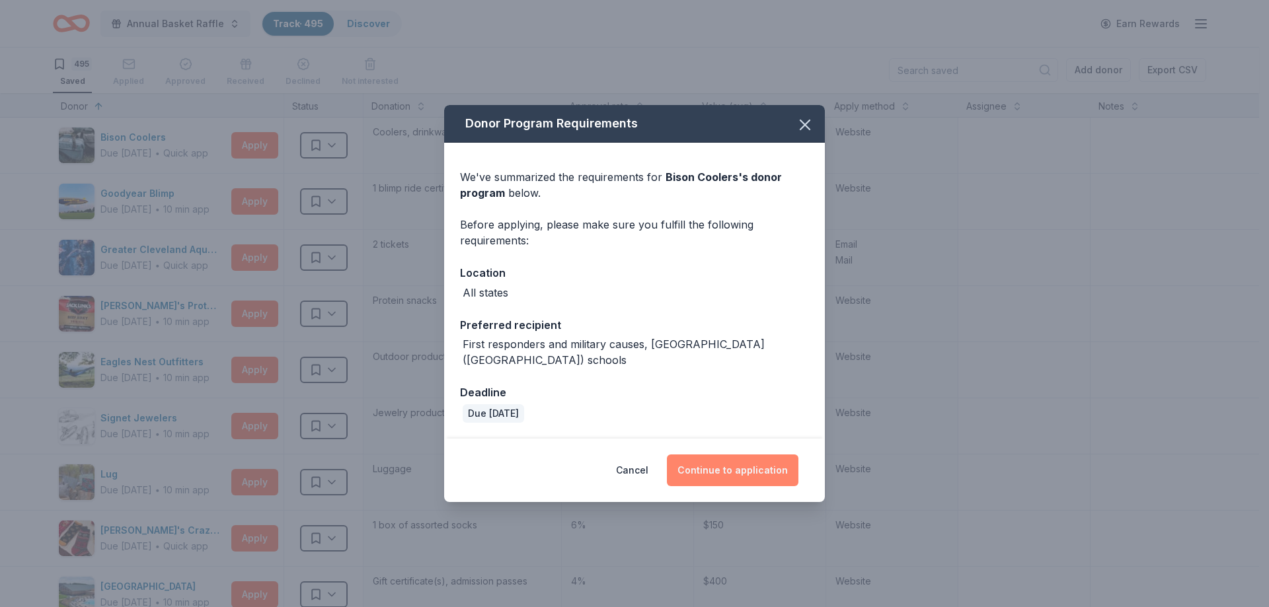
click at [769, 465] on button "Continue to application" at bounding box center [733, 471] width 132 height 32
